Goal: Find specific page/section: Find specific page/section

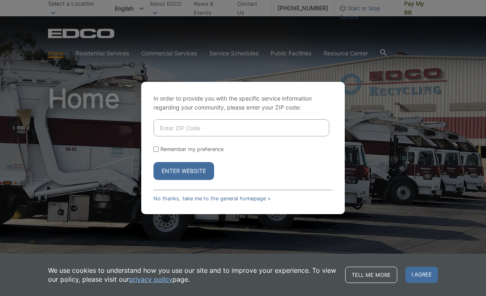
click at [211, 201] on link "No thanks, take me to the general homepage >" at bounding box center [211, 198] width 117 height 6
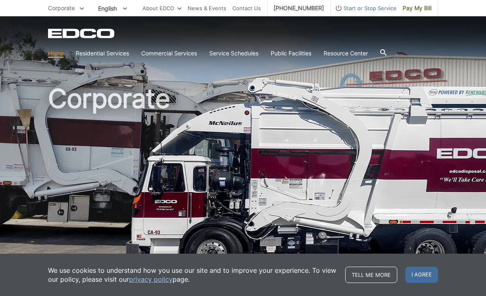
click at [0, 0] on link "Disposal Sites and Recycling Centers" at bounding box center [0, 0] width 0 height 0
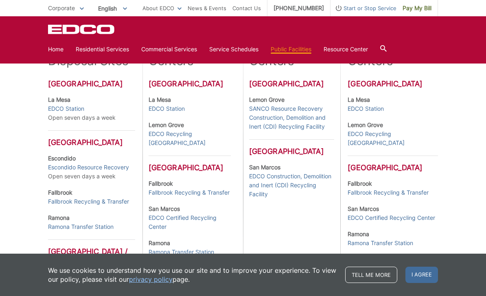
scroll to position [232, 0]
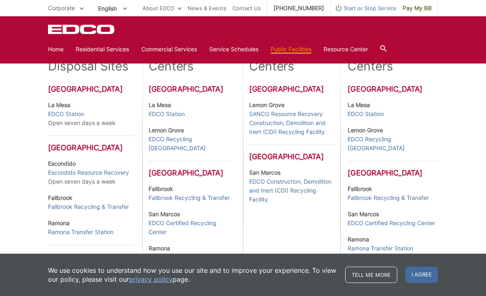
click at [70, 167] on strong "Escondido" at bounding box center [62, 163] width 28 height 7
click at [67, 167] on div "Public Disposal Sites [GEOGRAPHIC_DATA] [GEOGRAPHIC_DATA] Open seven days a wee…" at bounding box center [95, 187] width 94 height 347
click at [67, 177] on link "Escondido Resource Recovery" at bounding box center [88, 172] width 81 height 9
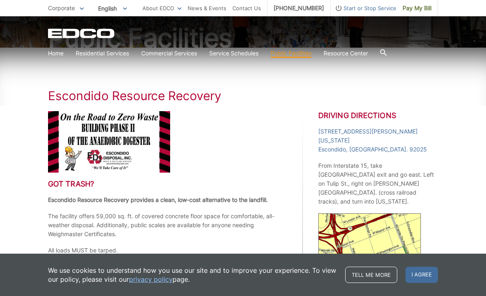
scroll to position [94, 0]
